Goal: Information Seeking & Learning: Stay updated

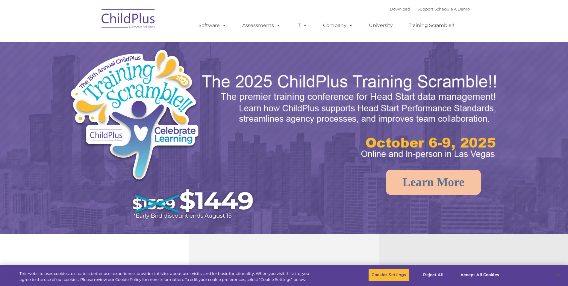
select select "MEDIUM"
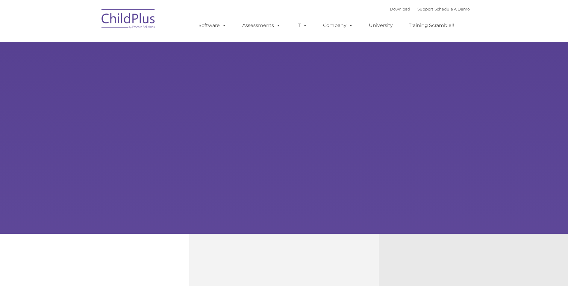
type input ""
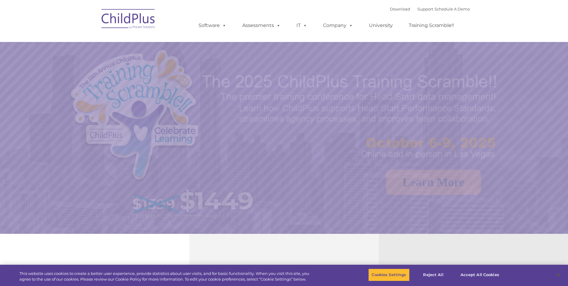
select select "MEDIUM"
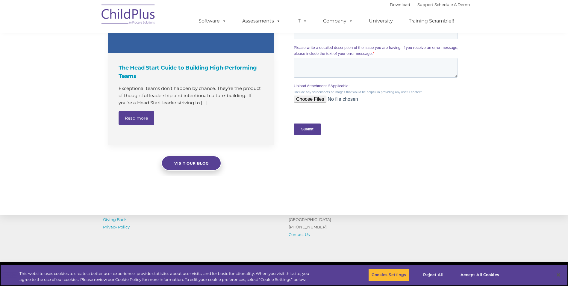
scroll to position [589, 0]
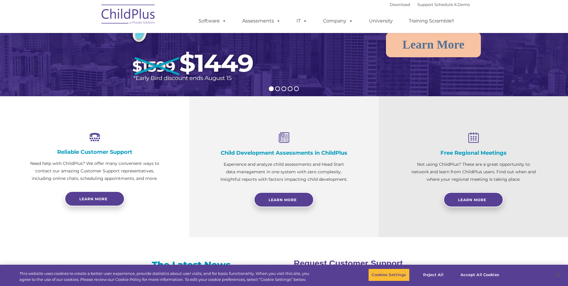
scroll to position [0, 0]
